Goal: Check status: Check status

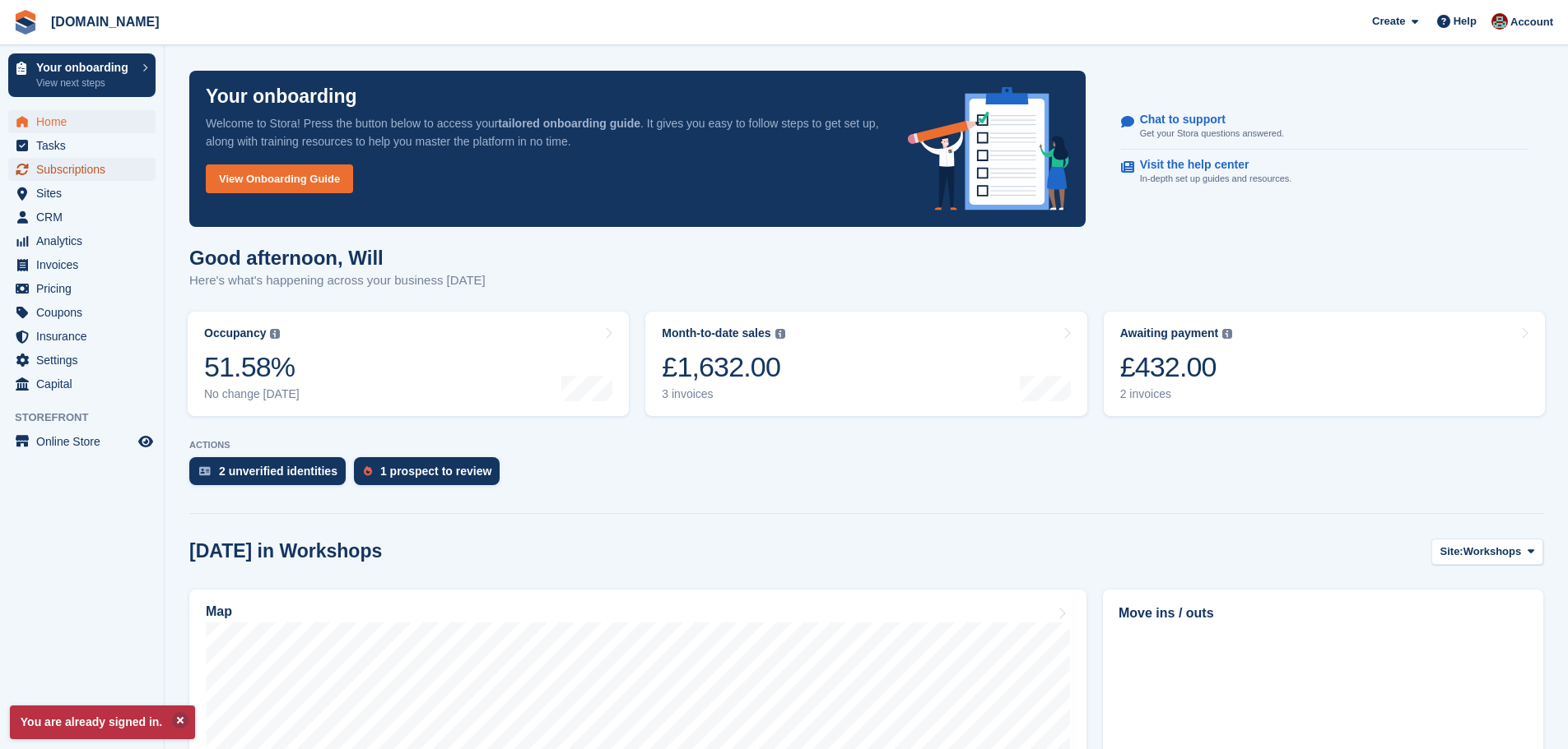
click at [61, 173] on span "Subscriptions" at bounding box center [86, 169] width 99 height 23
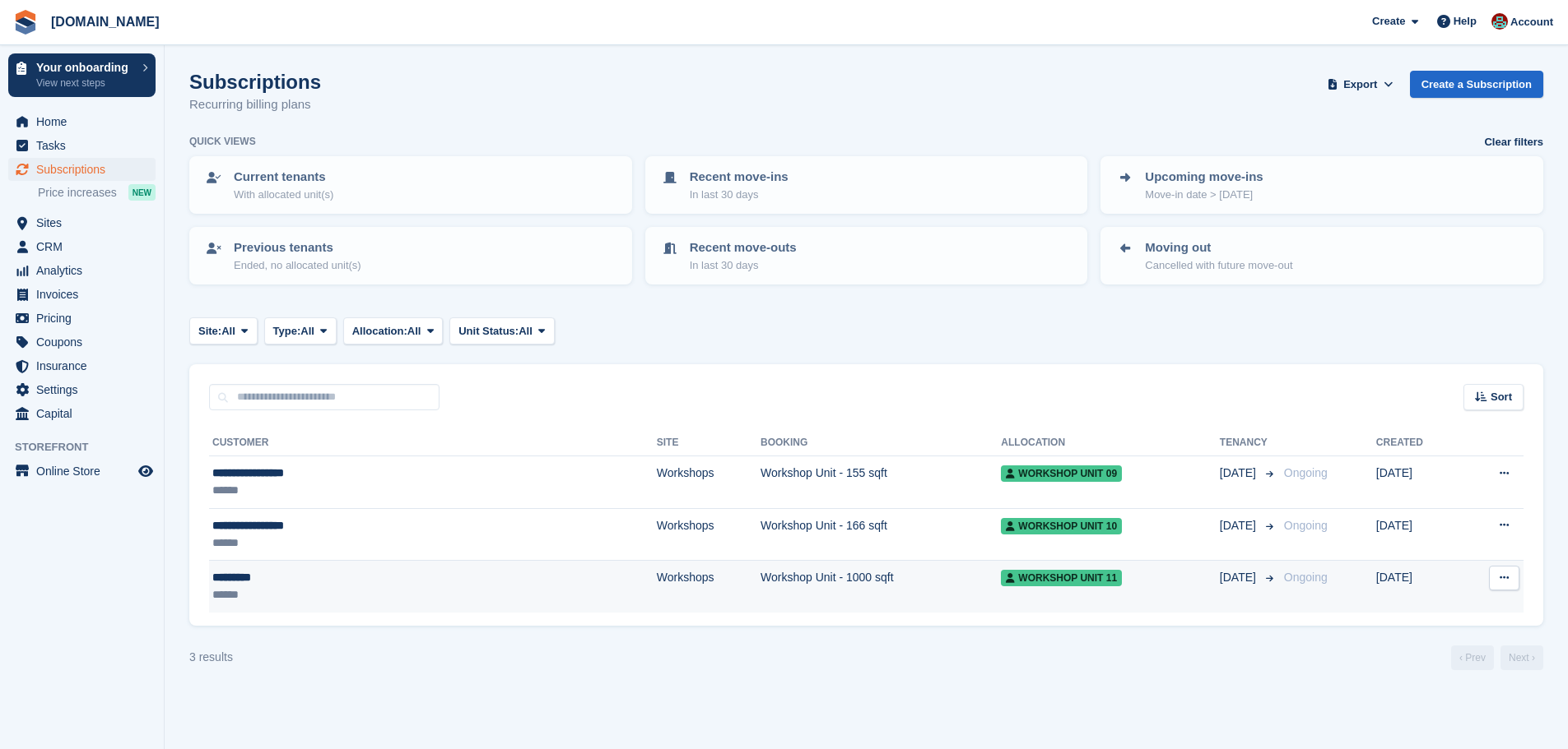
click at [314, 579] on div "*********" at bounding box center [335, 578] width 244 height 17
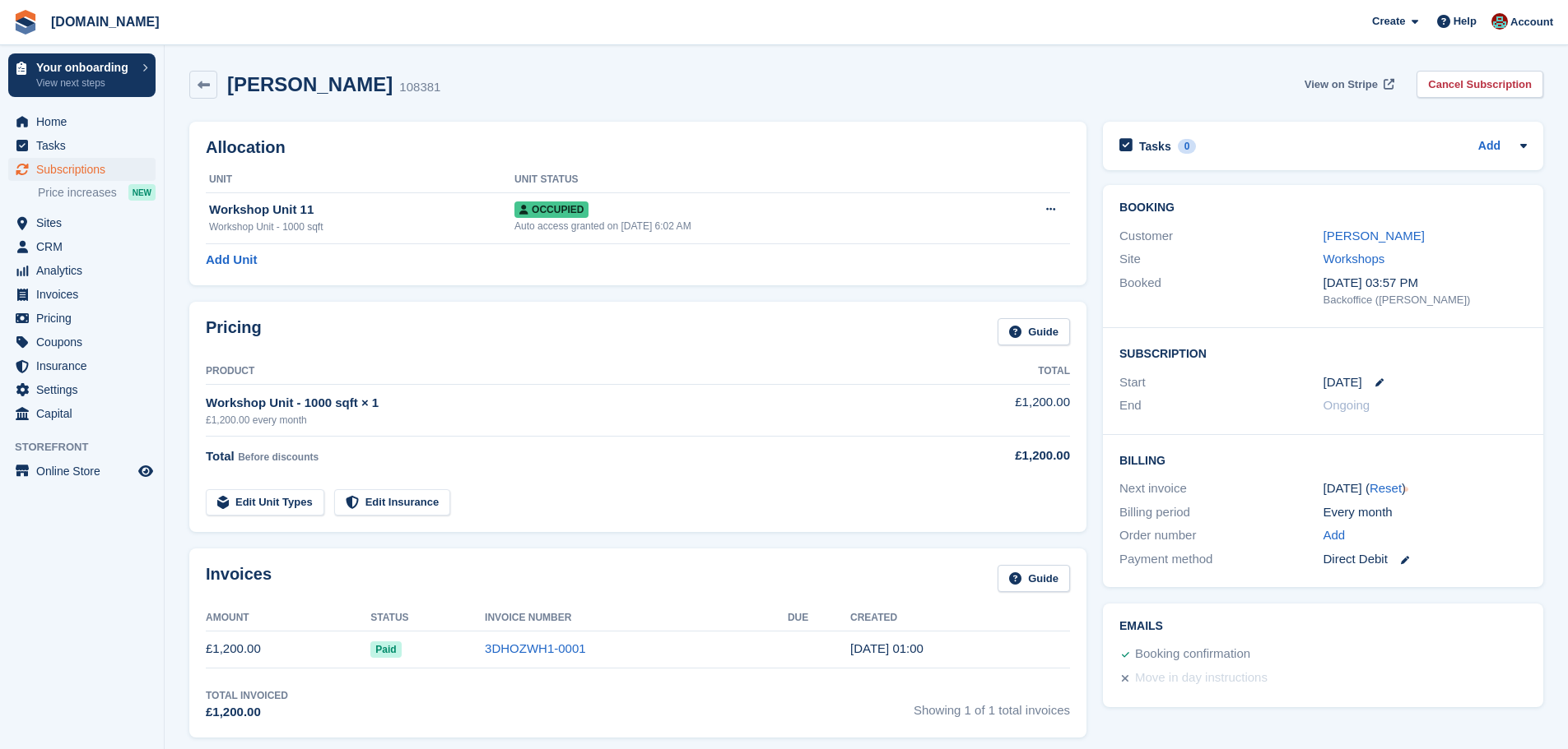
click at [1365, 80] on span "View on Stripe" at bounding box center [1341, 85] width 73 height 16
